Goal: Task Accomplishment & Management: Complete application form

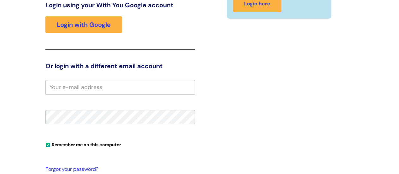
scroll to position [96, 0]
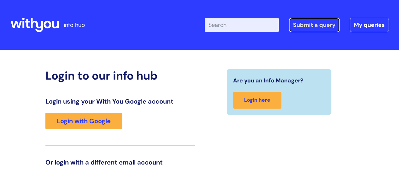
click at [319, 25] on link "Submit a query" at bounding box center [314, 25] width 51 height 15
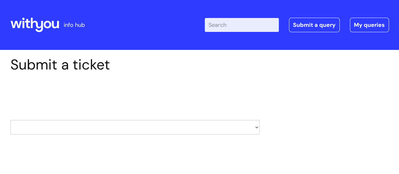
click at [113, 126] on select "HR / People IT and Support Clinical Drug Alerts Finance Accounts Data Support T…" at bounding box center [134, 127] width 249 height 15
select select "it_and_support"
click at [10, 120] on select "HR / People IT and Support Clinical Drug Alerts Finance Accounts Data Support T…" at bounding box center [134, 127] width 249 height 15
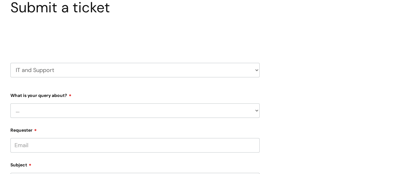
scroll to position [63, 0]
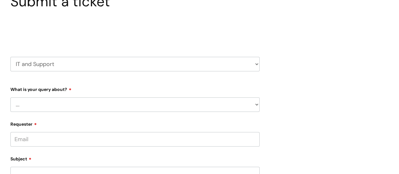
click at [25, 106] on select "... Mobile Phone Reset & MFA Accounts, Starters and Leavers IT Hardware issue I…" at bounding box center [134, 104] width 249 height 15
select select "Something Else"
click at [10, 97] on select "... Mobile Phone Reset & MFA Accounts, Starters and Leavers IT Hardware issue I…" at bounding box center [134, 104] width 249 height 15
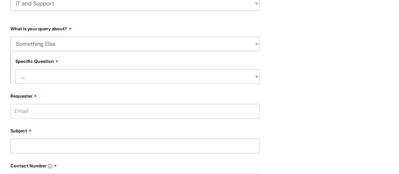
scroll to position [126, 0]
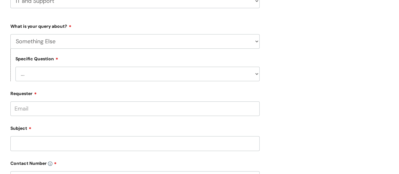
click at [56, 73] on select "... My problem is not listed" at bounding box center [137, 74] width 244 height 15
select select "My problem is not listed"
click at [15, 67] on select "... My problem is not listed" at bounding box center [137, 74] width 244 height 15
click at [40, 108] on input "Requester" at bounding box center [134, 108] width 249 height 15
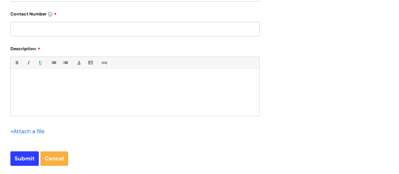
scroll to position [284, 0]
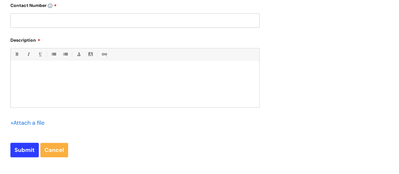
click at [56, 70] on p at bounding box center [134, 71] width 239 height 6
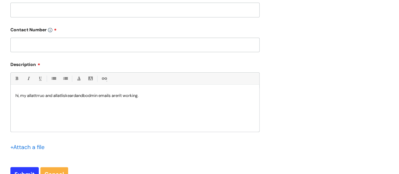
scroll to position [221, 0]
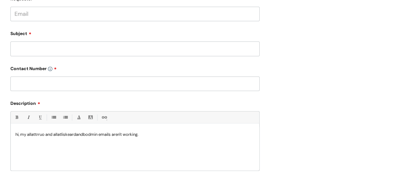
click at [33, 78] on div "Contact Number" at bounding box center [134, 77] width 249 height 28
click at [31, 85] on input "text" at bounding box center [134, 83] width 249 height 15
click at [29, 84] on input "07797797218" at bounding box center [134, 83] width 249 height 15
type input "07797 797218"
click at [29, 46] on input "Subject" at bounding box center [134, 48] width 249 height 15
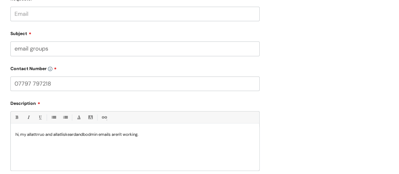
type input "email groups"
click at [30, 11] on input "Requester" at bounding box center [134, 14] width 249 height 15
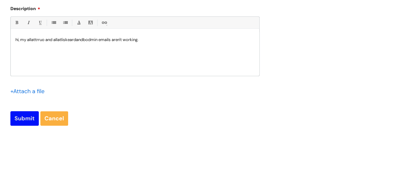
type input "faye.abbotts@wearewithyou.org.uk"
click at [22, 120] on input "Submit" at bounding box center [24, 118] width 28 height 15
type input "Please Wait..."
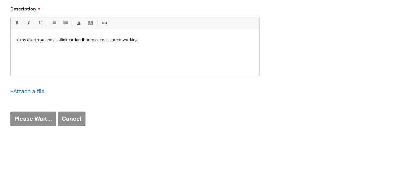
scroll to position [340, 0]
